Goal: Find specific page/section: Find specific page/section

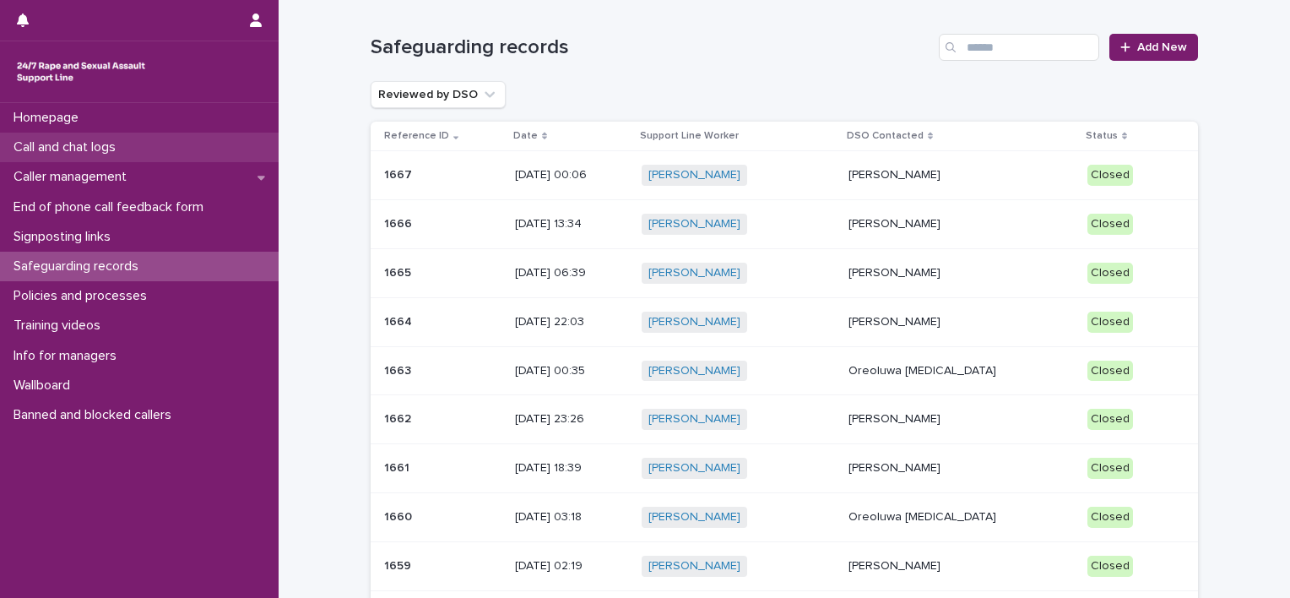
drag, startPoint x: 0, startPoint y: 0, endPoint x: 108, endPoint y: 142, distance: 178.3
click at [108, 142] on p "Call and chat logs" at bounding box center [68, 147] width 122 height 16
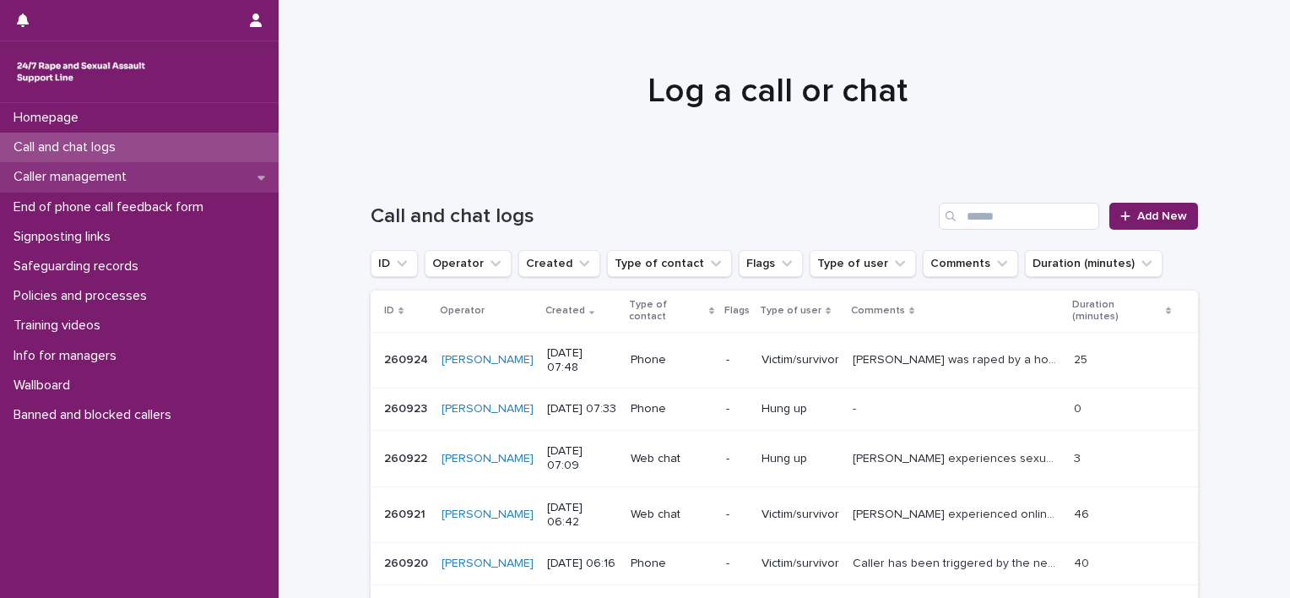
click at [122, 172] on p "Caller management" at bounding box center [73, 177] width 133 height 16
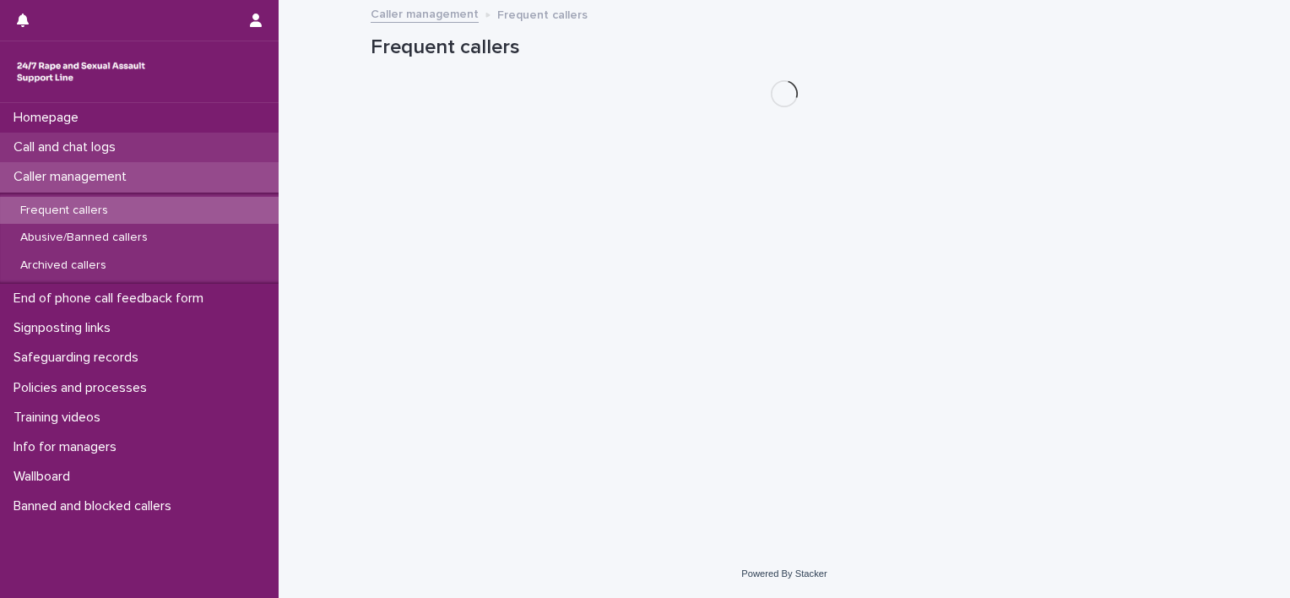
click at [127, 149] on p "Call and chat logs" at bounding box center [68, 147] width 122 height 16
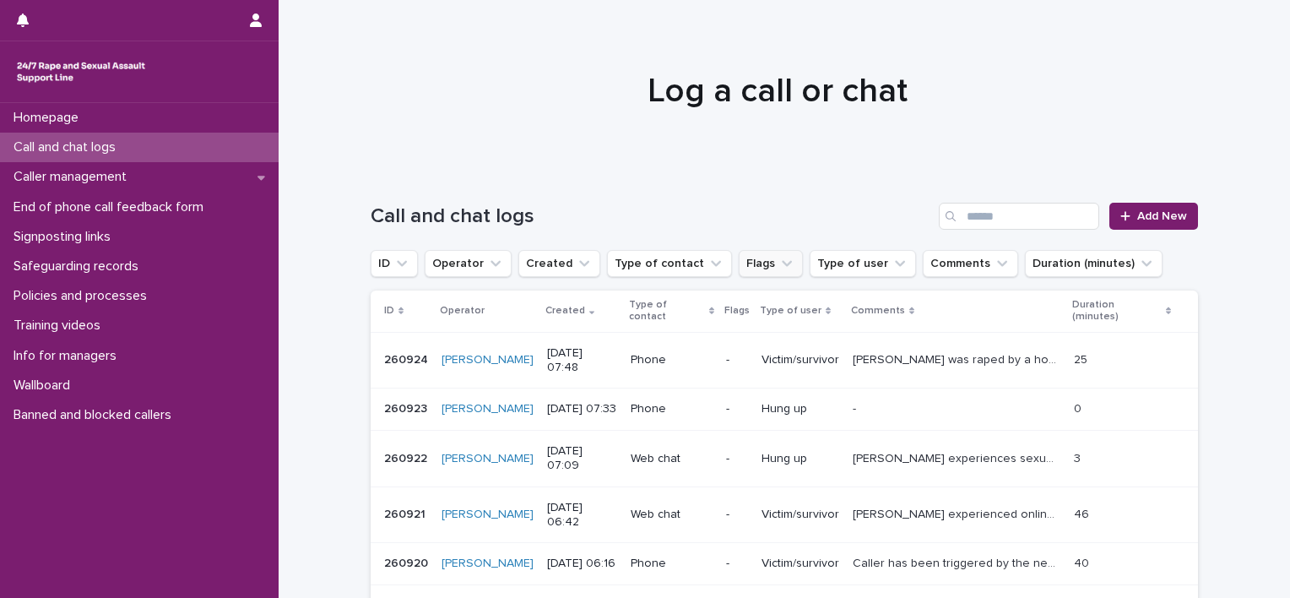
click at [778, 267] on icon "Flags" at bounding box center [786, 263] width 17 height 17
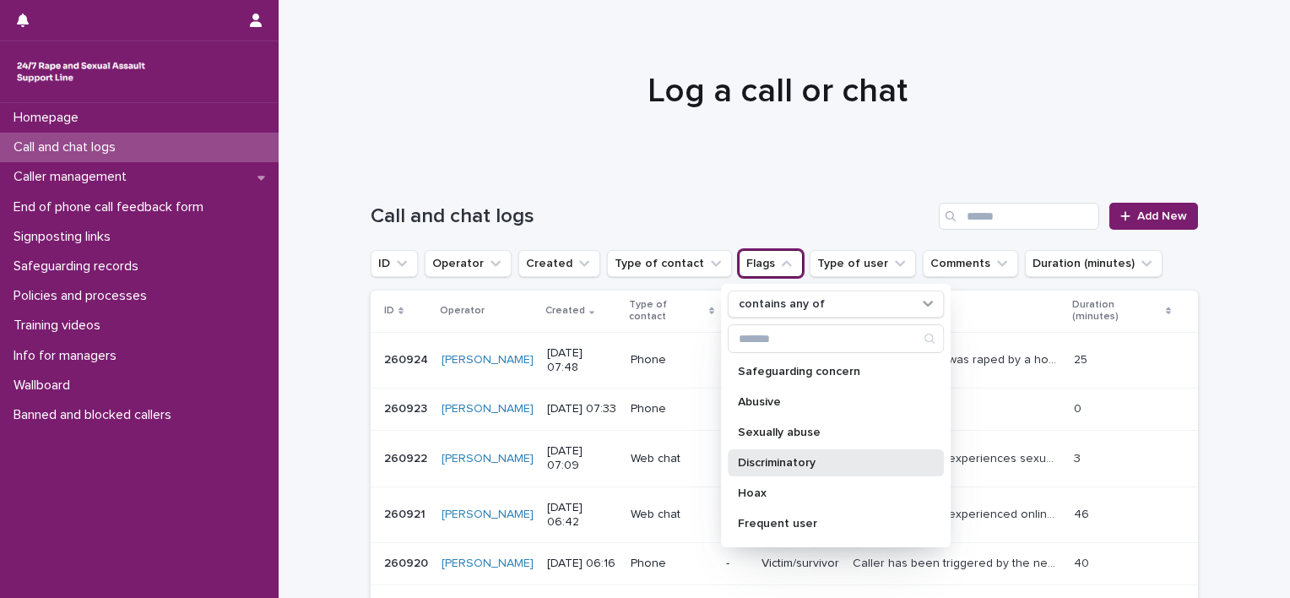
click at [817, 457] on p "Discriminatory" at bounding box center [827, 463] width 179 height 12
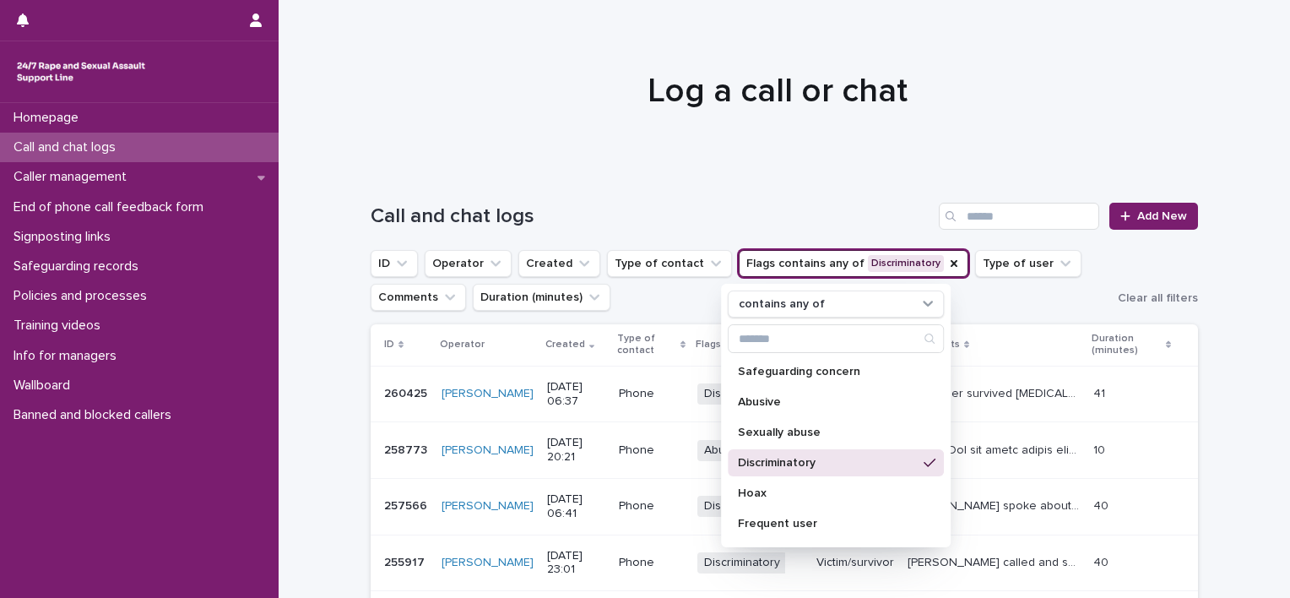
click at [990, 309] on ul "ID Operator Created Type of contact Flags contains any of Discriminatory contai…" at bounding box center [740, 280] width 747 height 68
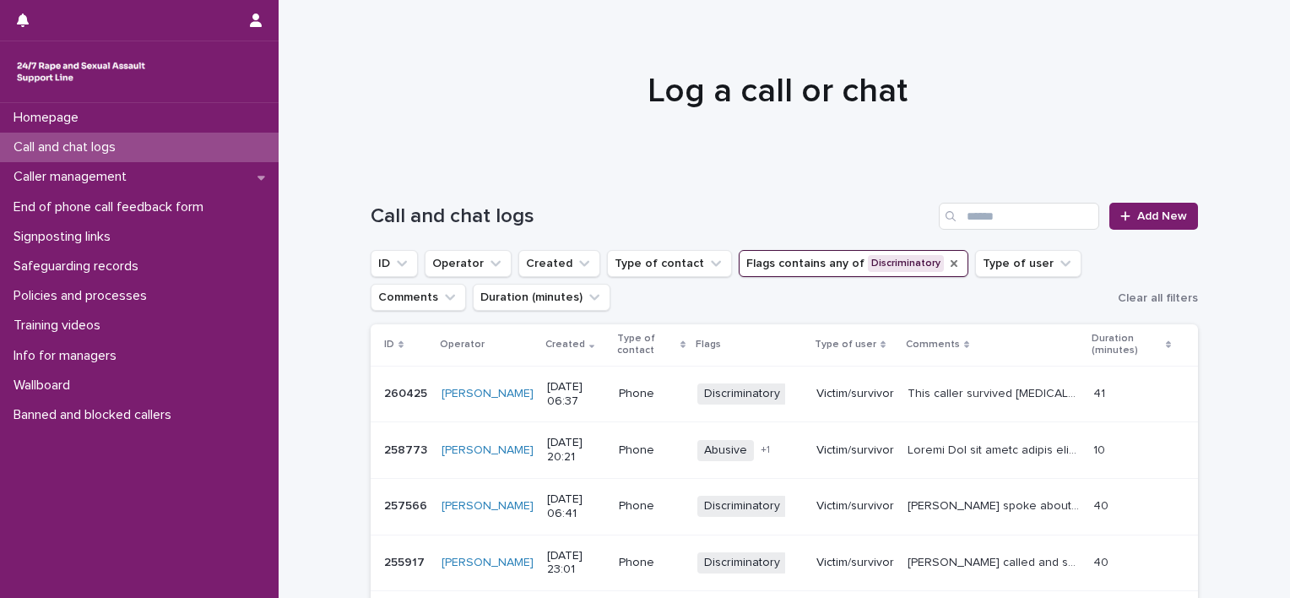
click at [947, 260] on icon "Flags" at bounding box center [954, 264] width 14 height 14
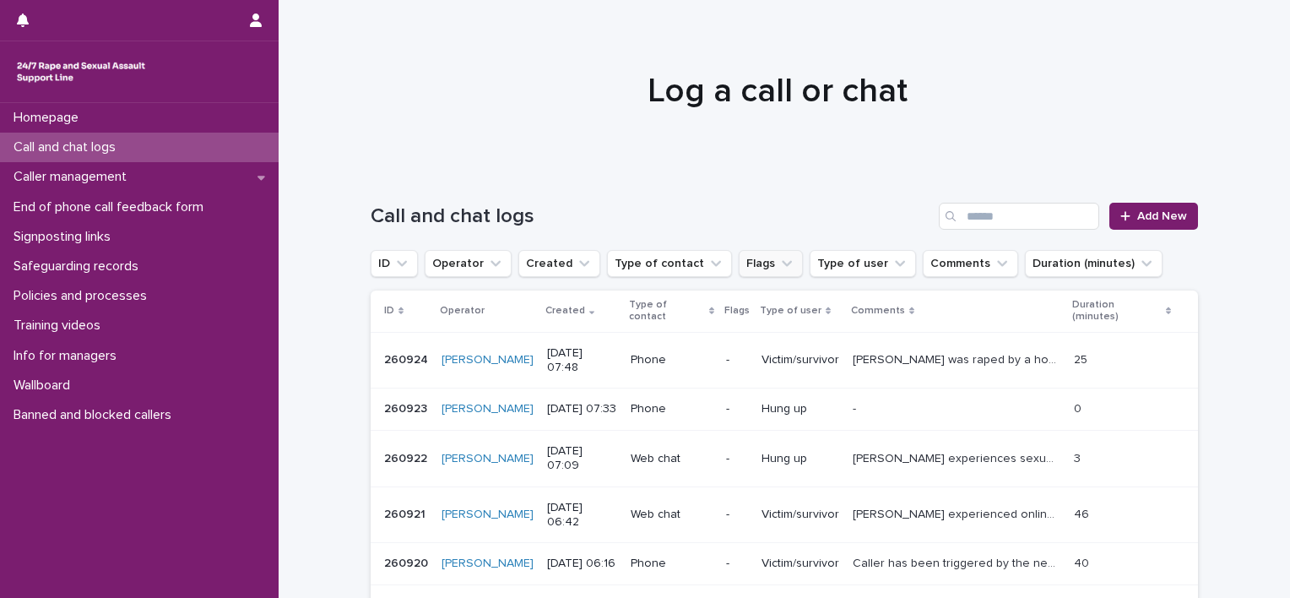
click at [752, 260] on button "Flags" at bounding box center [771, 263] width 64 height 27
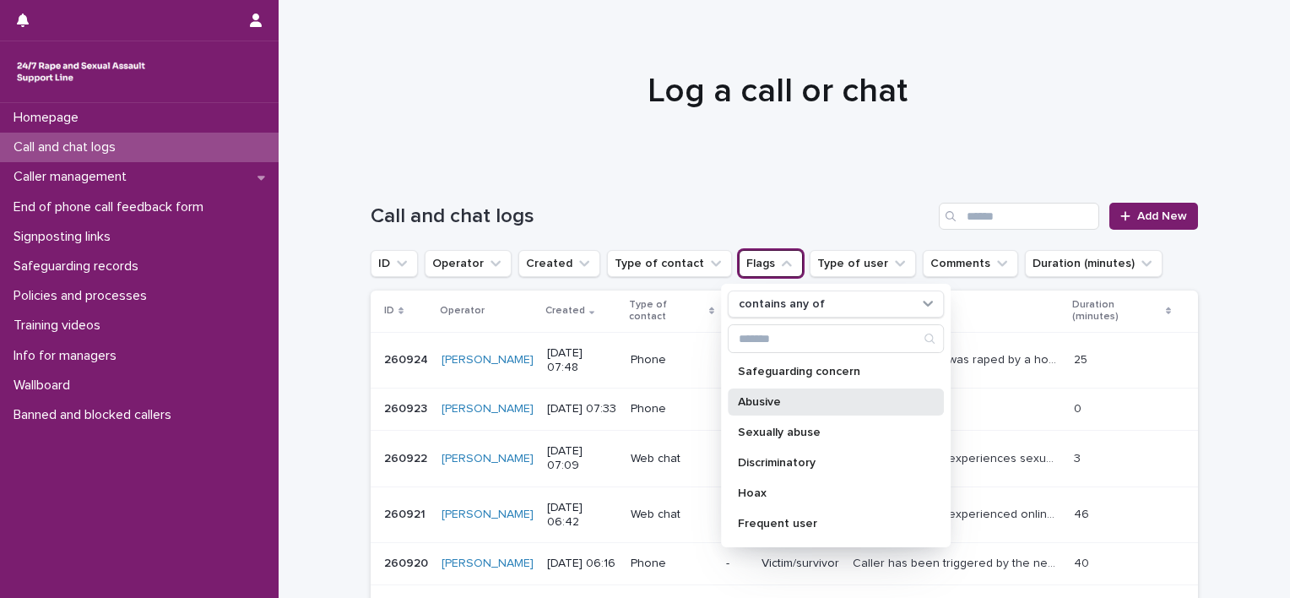
click at [810, 399] on p "Abusive" at bounding box center [827, 402] width 179 height 12
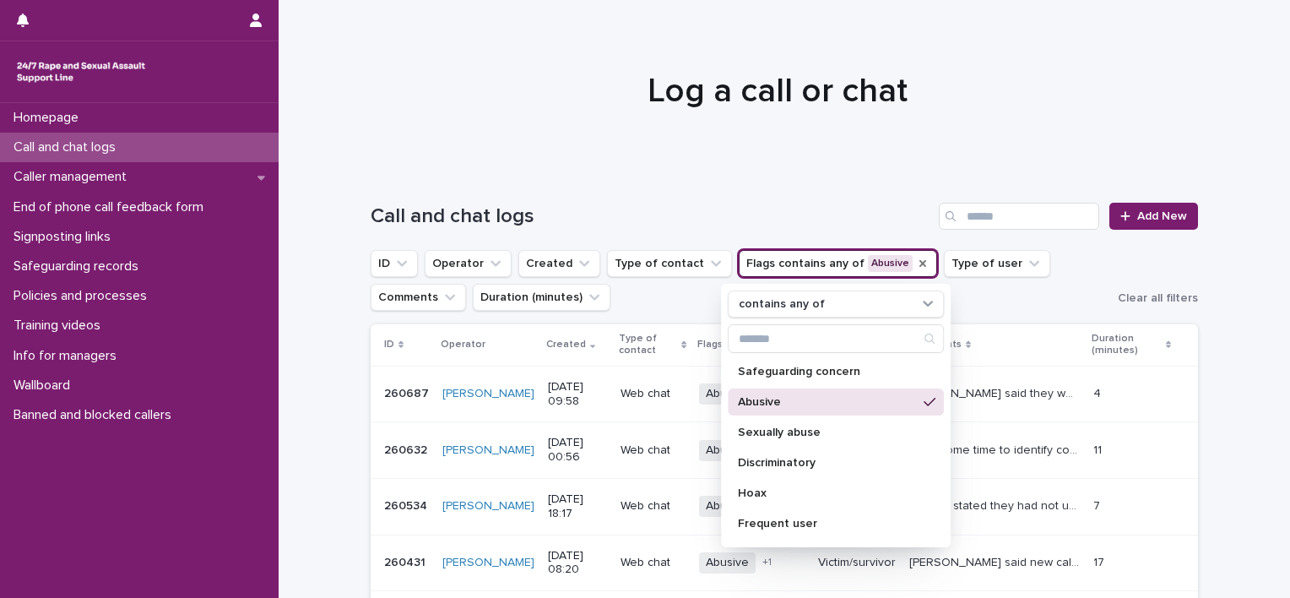
click at [662, 303] on ul "ID Operator Created Type of contact Flags contains any of Abusive contains any …" at bounding box center [740, 280] width 747 height 68
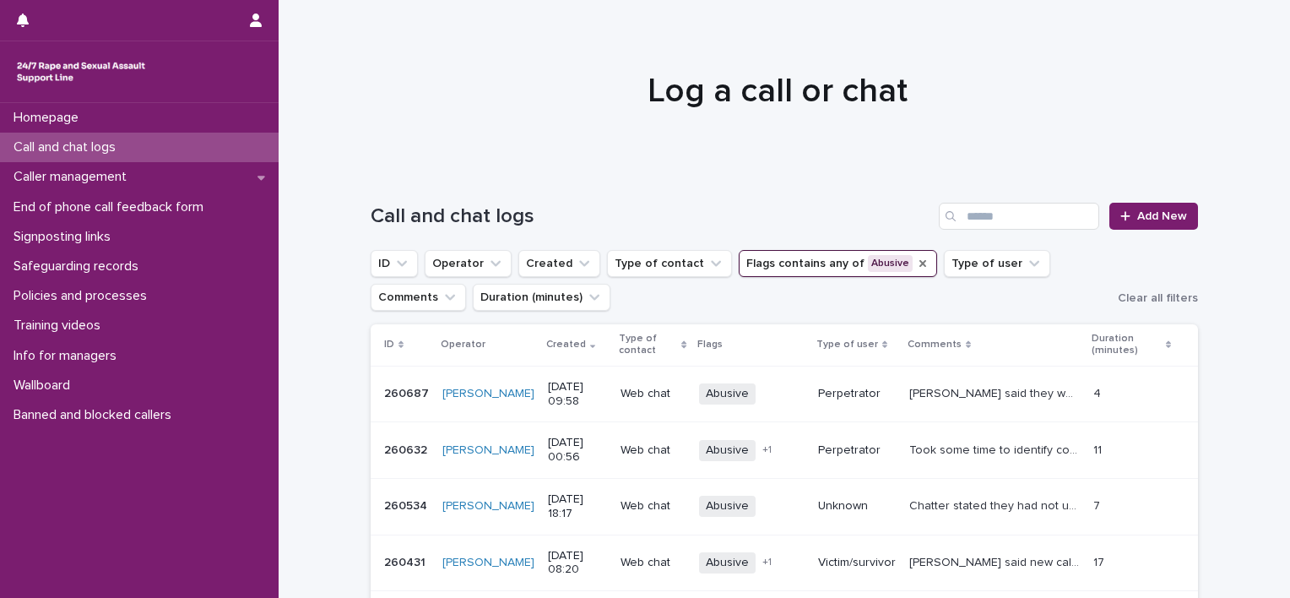
click at [919, 264] on icon "Flags" at bounding box center [922, 263] width 7 height 7
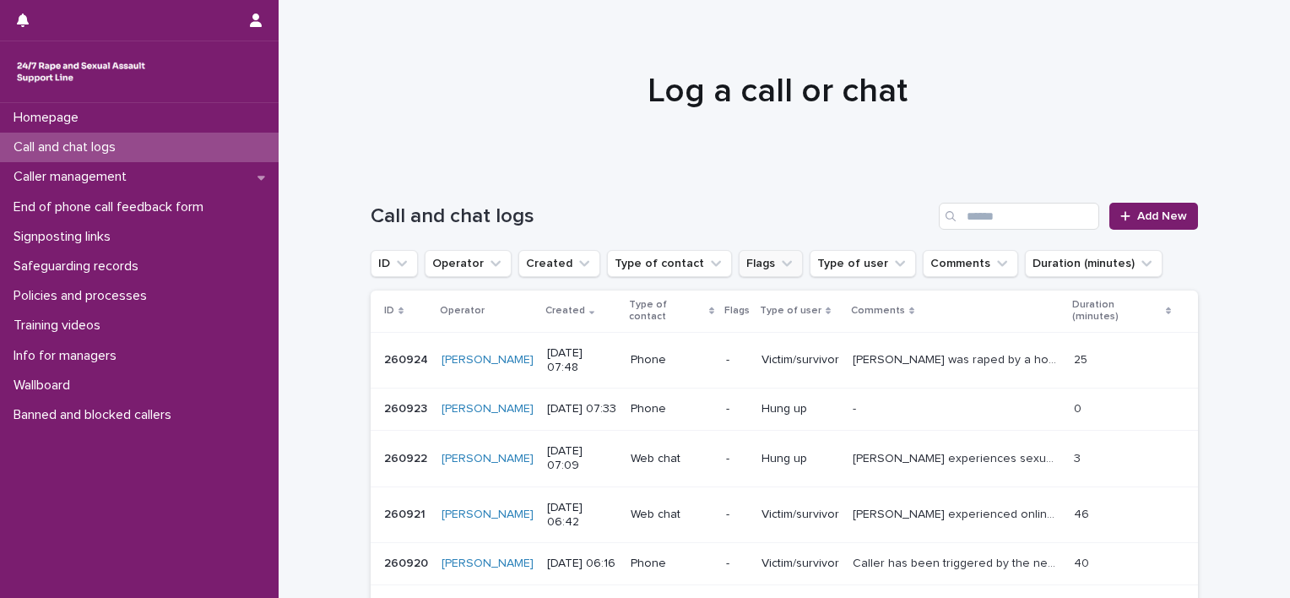
click at [739, 268] on button "Flags" at bounding box center [771, 263] width 64 height 27
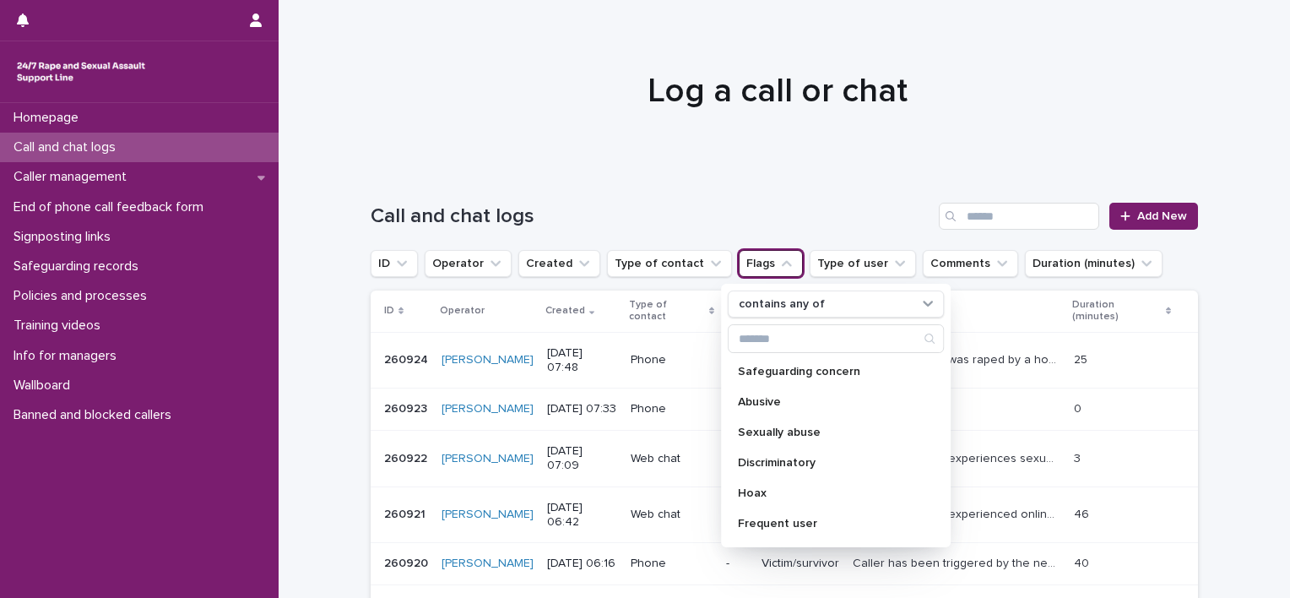
click at [739, 268] on button "Flags" at bounding box center [771, 263] width 64 height 27
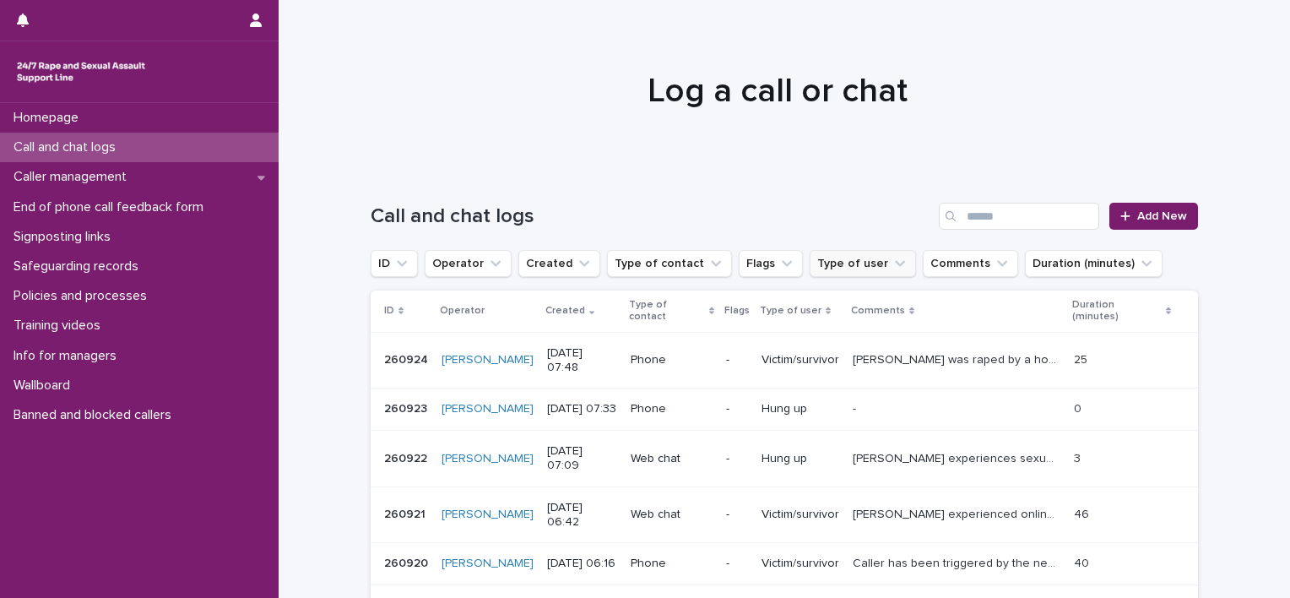
click at [848, 268] on button "Type of user" at bounding box center [863, 263] width 106 height 27
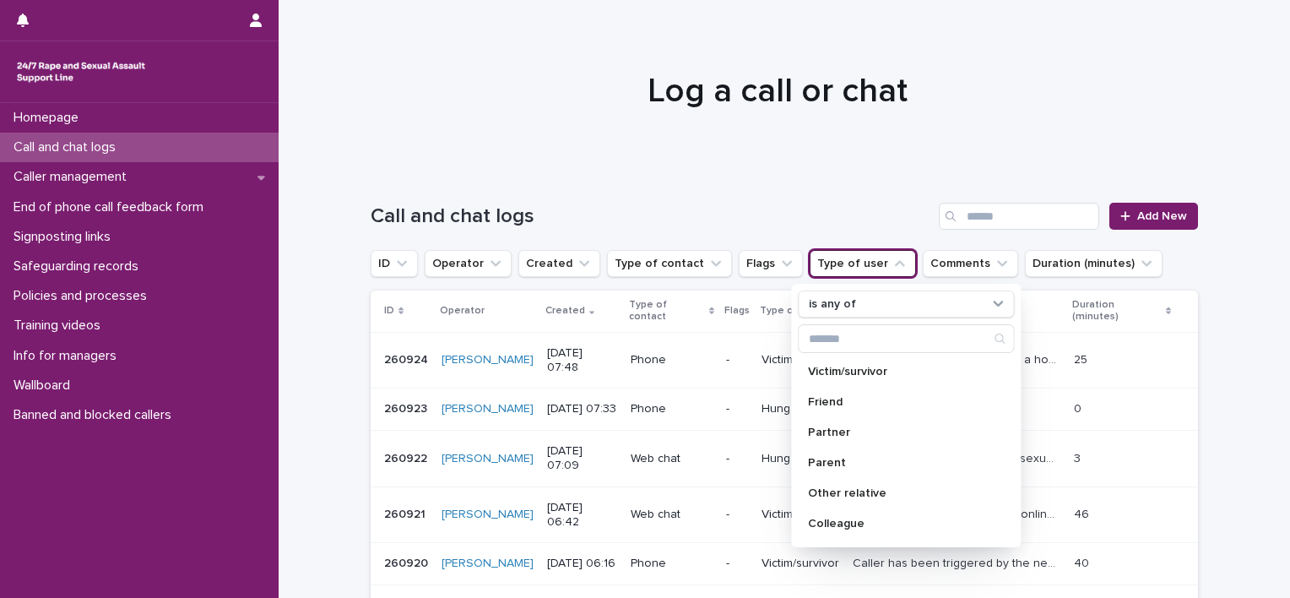
click at [846, 276] on button "Type of user" at bounding box center [863, 263] width 106 height 27
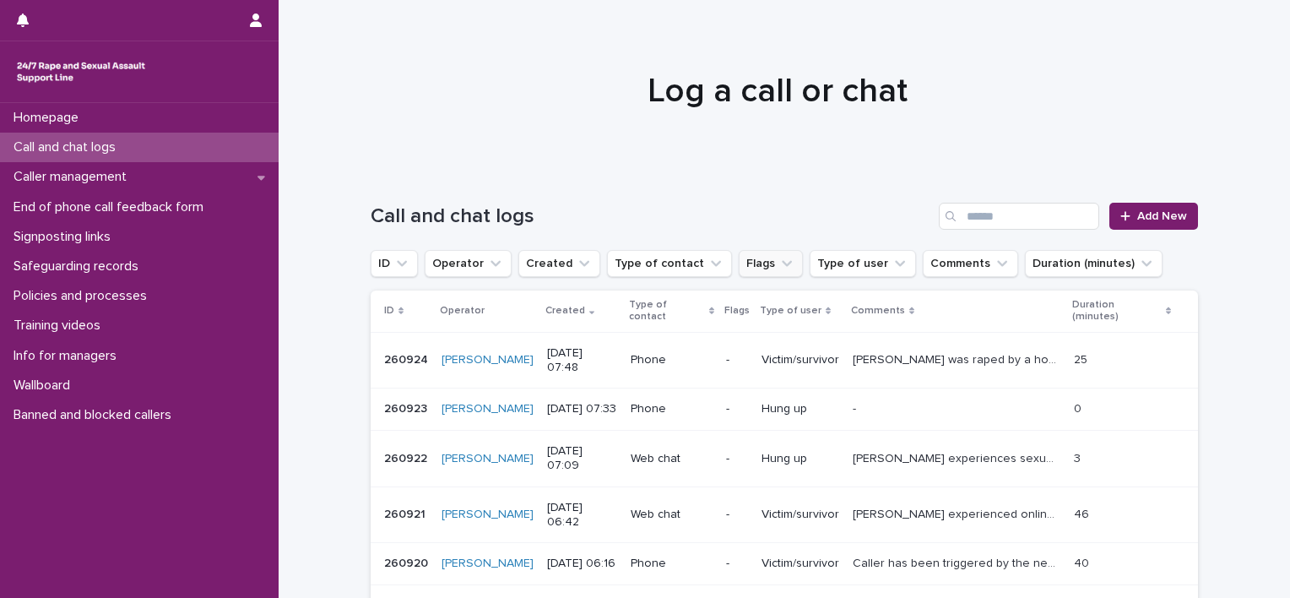
click at [739, 275] on button "Flags" at bounding box center [771, 263] width 64 height 27
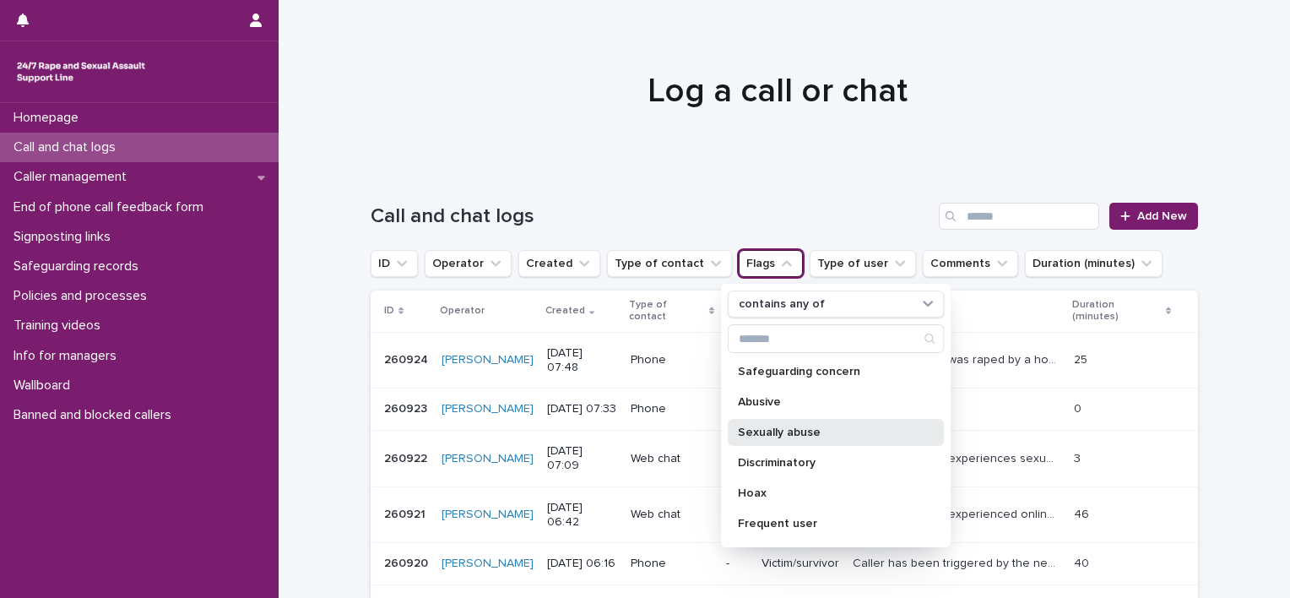
click at [787, 429] on p "Sexually abuse" at bounding box center [827, 432] width 179 height 12
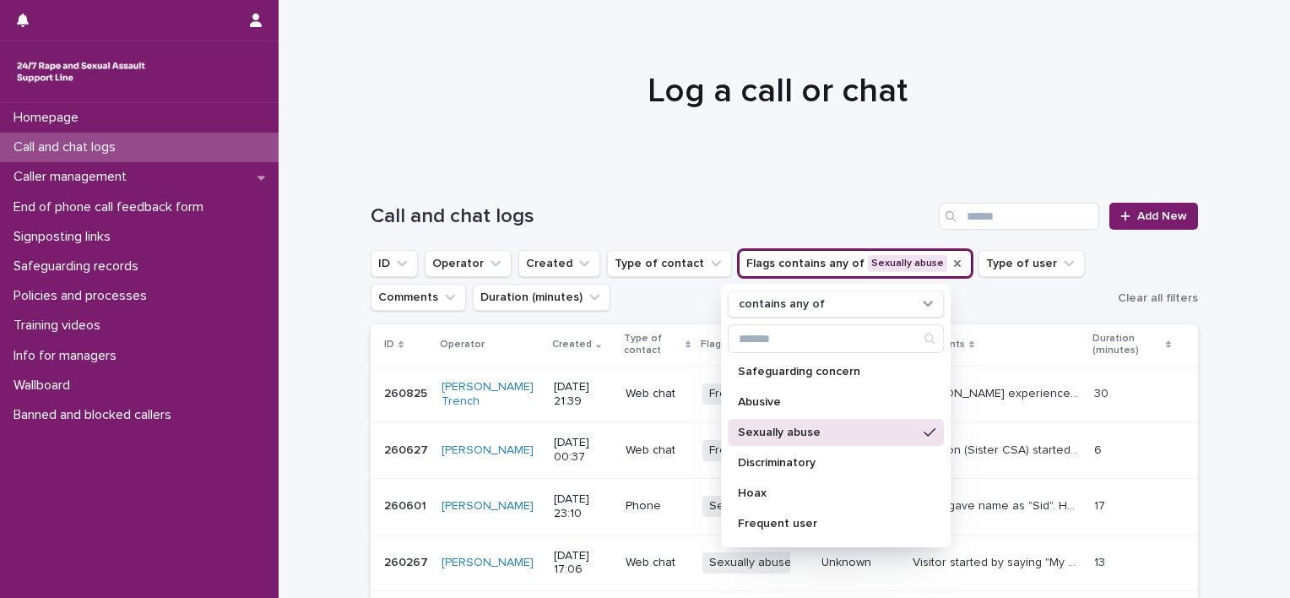
click at [990, 303] on ul "ID Operator Created Type of contact Flags contains any of Sexually abuse contai…" at bounding box center [740, 280] width 747 height 68
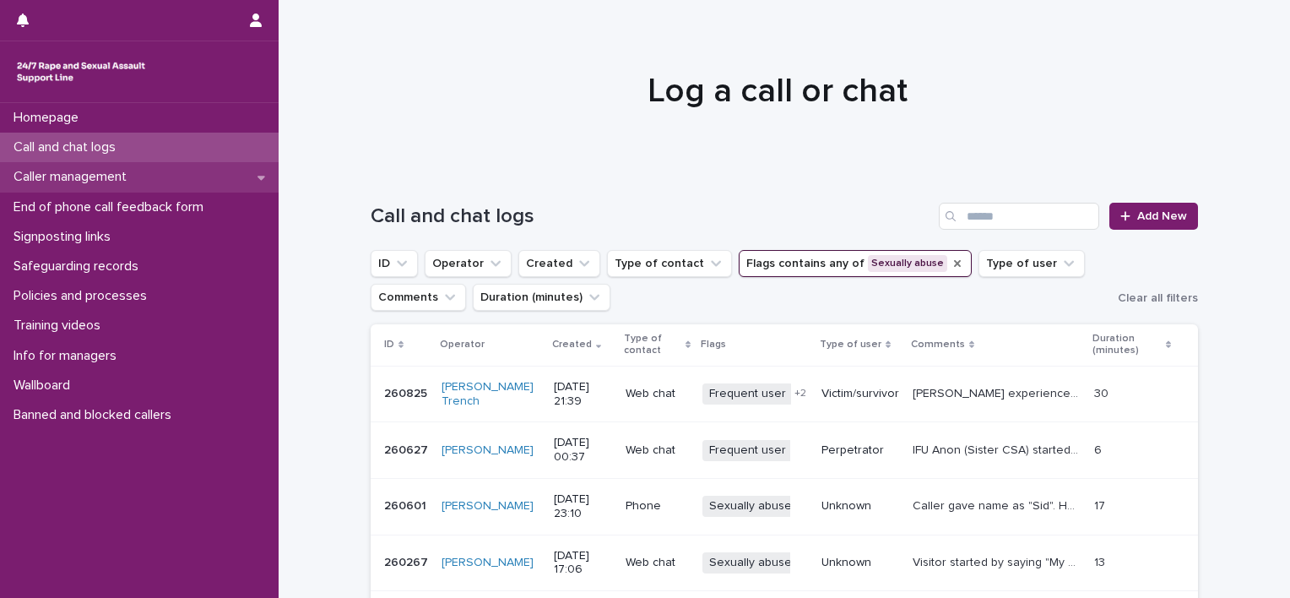
click at [158, 172] on div "Caller management" at bounding box center [139, 177] width 279 height 30
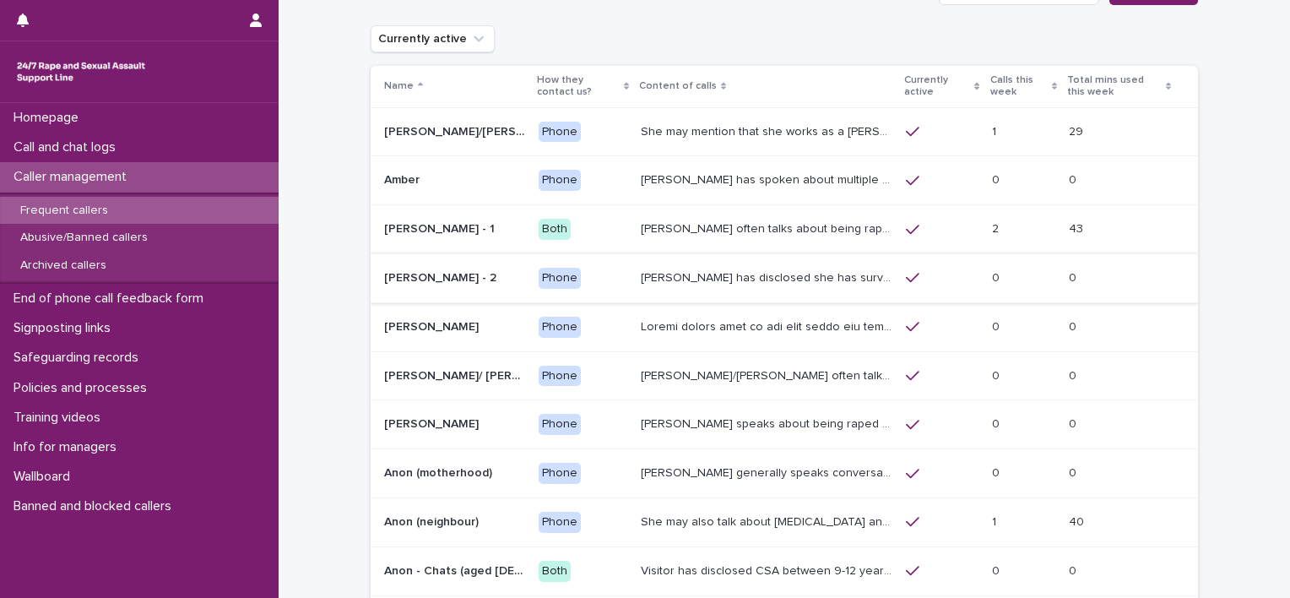
scroll to position [84, 0]
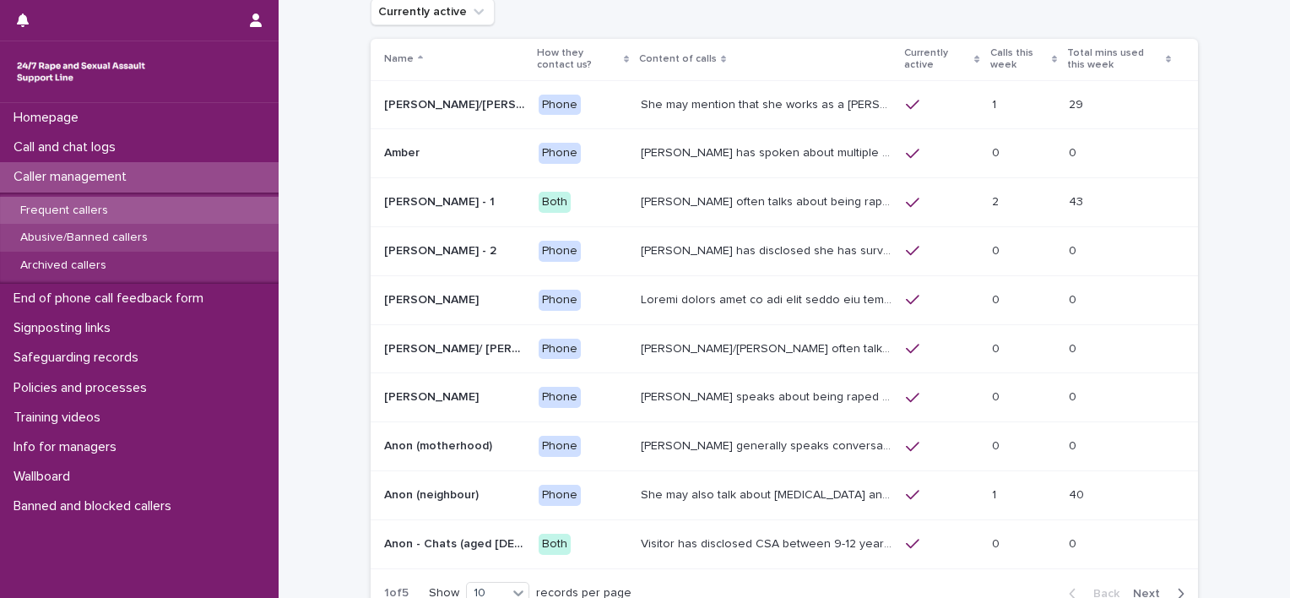
click at [130, 236] on p "Abusive/Banned callers" at bounding box center [84, 237] width 154 height 14
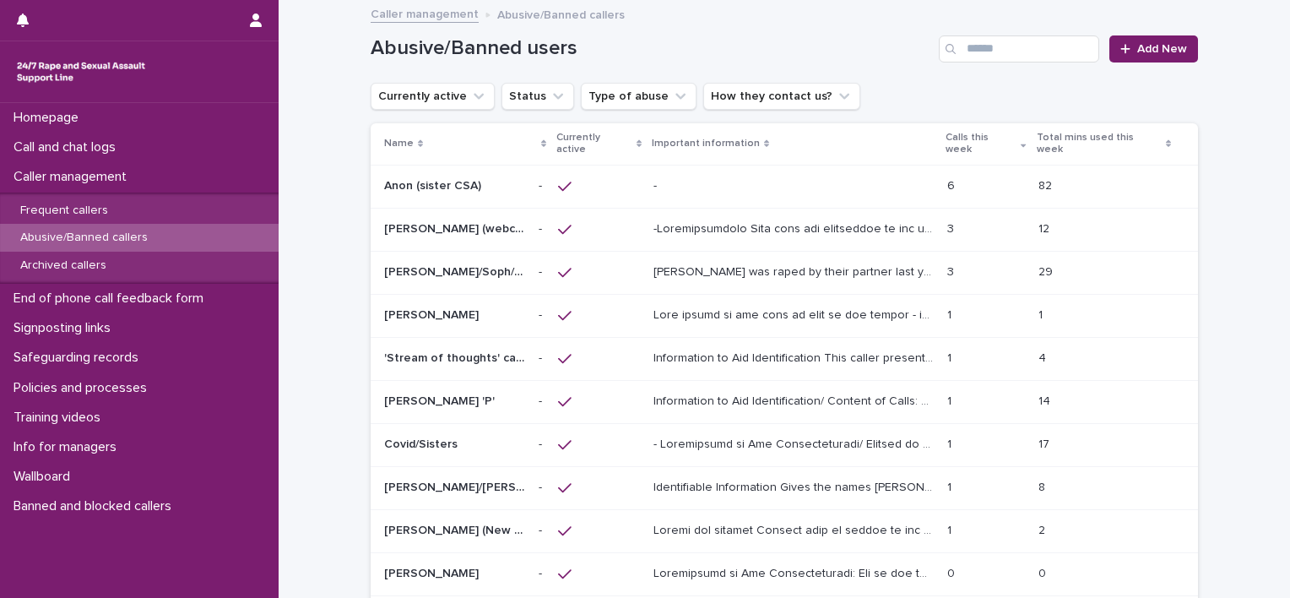
click at [760, 305] on p at bounding box center [795, 314] width 284 height 18
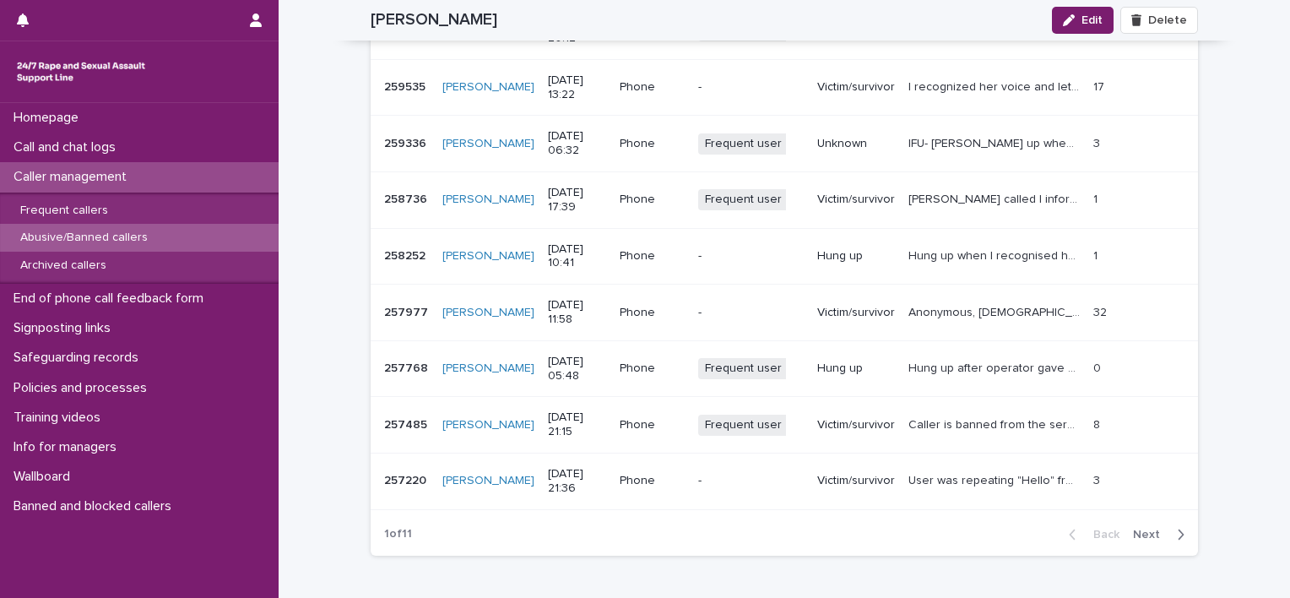
scroll to position [2279, 0]
